Goal: Information Seeking & Learning: Learn about a topic

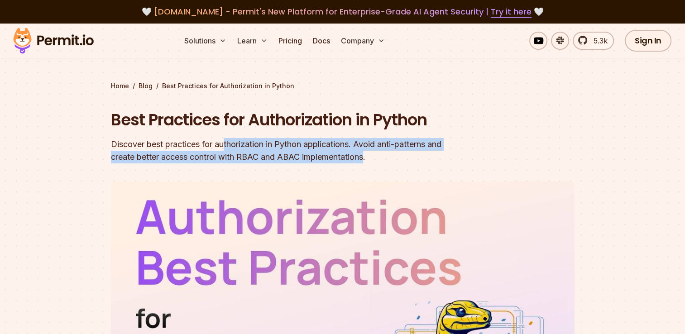
click at [370, 155] on div "Discover best practices for authorization in Python applications. Avoid anti-pa…" at bounding box center [285, 150] width 348 height 25
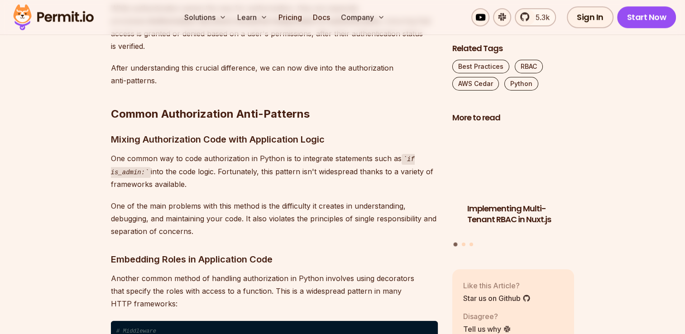
scroll to position [815, 0]
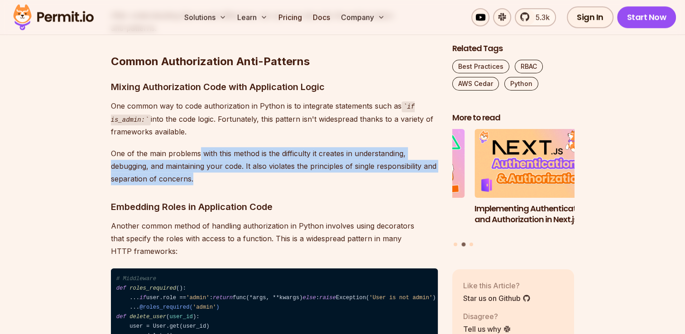
drag, startPoint x: 233, startPoint y: 151, endPoint x: 203, endPoint y: 180, distance: 41.6
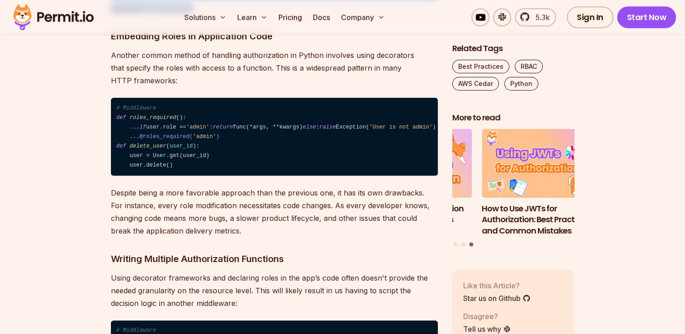
scroll to position [1042, 0]
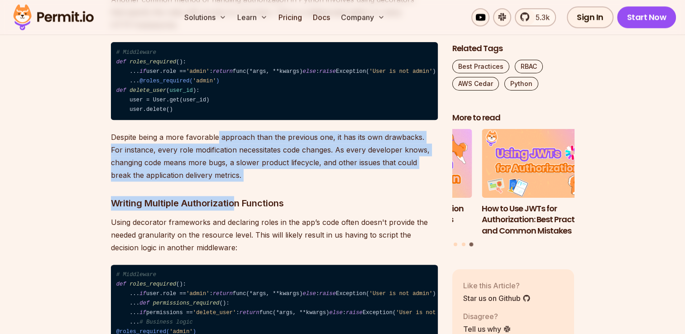
drag, startPoint x: 222, startPoint y: 189, endPoint x: 236, endPoint y: 229, distance: 42.0
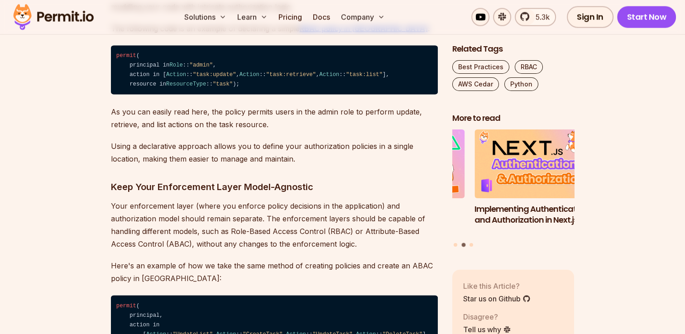
scroll to position [1948, 0]
drag, startPoint x: 196, startPoint y: 182, endPoint x: 284, endPoint y: 181, distance: 88.3
click at [284, 35] on p "The following code is an example of declaring a simple RBAC policy in [GEOGRAPH…" at bounding box center [274, 28] width 327 height 13
drag, startPoint x: 203, startPoint y: 130, endPoint x: 238, endPoint y: 132, distance: 34.9
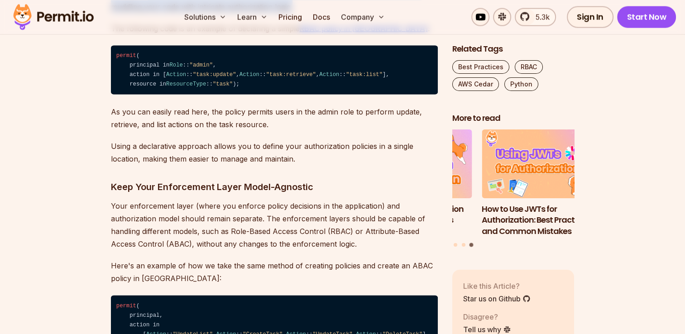
drag, startPoint x: 213, startPoint y: 145, endPoint x: 297, endPoint y: 153, distance: 84.2
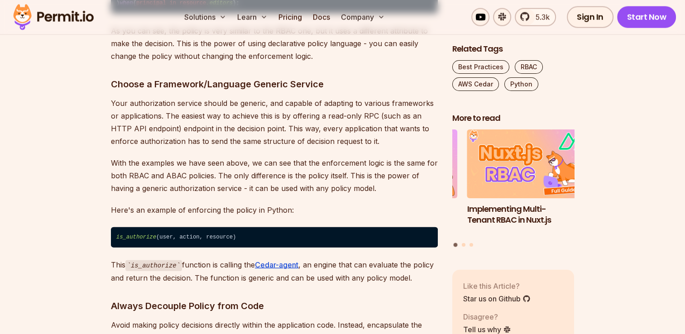
scroll to position [2310, 0]
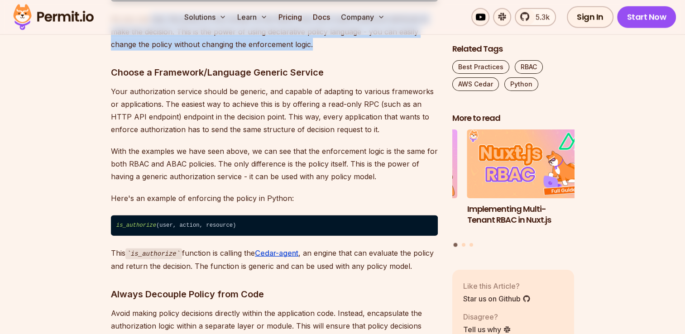
drag, startPoint x: 208, startPoint y: 258, endPoint x: 327, endPoint y: 283, distance: 121.2
click at [327, 51] on p "As you can see, the policy is very similar to the RBAC one, but it uses a diffe…" at bounding box center [274, 32] width 327 height 38
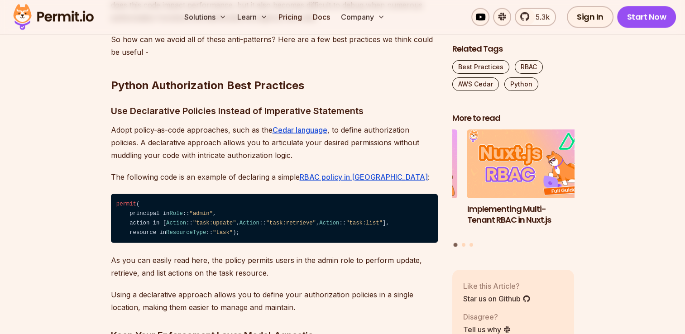
scroll to position [1812, 0]
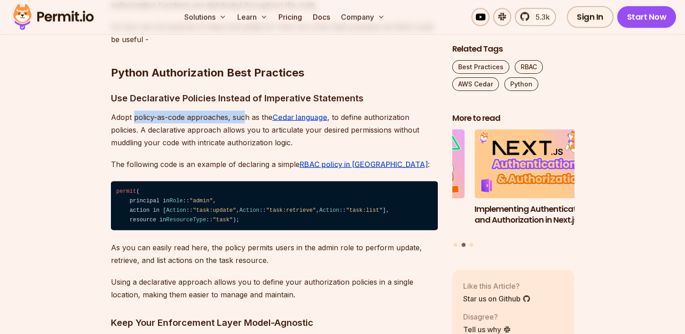
drag, startPoint x: 147, startPoint y: 270, endPoint x: 245, endPoint y: 273, distance: 98.3
click at [245, 149] on p "Adopt policy-as-code approaches, such as the Cedar language , to define authori…" at bounding box center [274, 130] width 327 height 38
drag, startPoint x: 245, startPoint y: 273, endPoint x: 299, endPoint y: 268, distance: 53.6
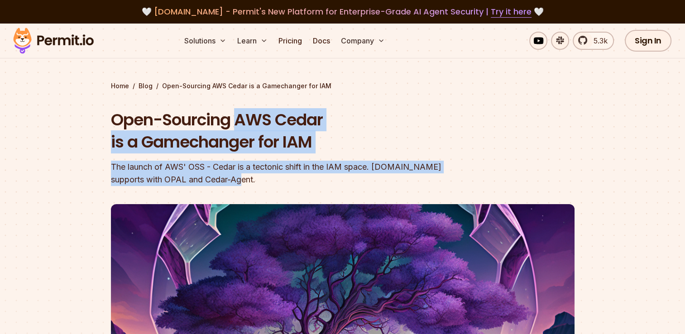
drag, startPoint x: 250, startPoint y: 123, endPoint x: 326, endPoint y: 182, distance: 95.9
click at [326, 182] on div "Open-Sourcing AWS Cedar is a Gamechanger for IAM The launch of AWS' OSS - Cedar…" at bounding box center [285, 147] width 348 height 77
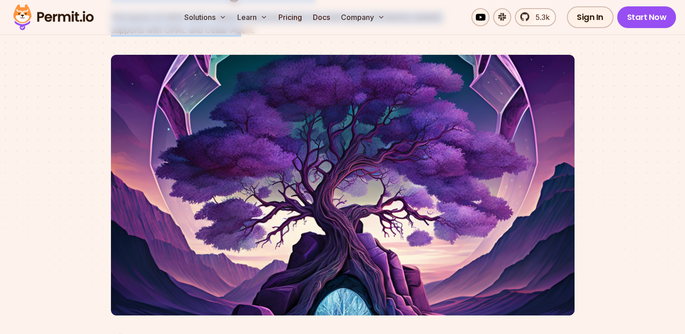
scroll to position [362, 0]
